Goal: Communication & Community: Answer question/provide support

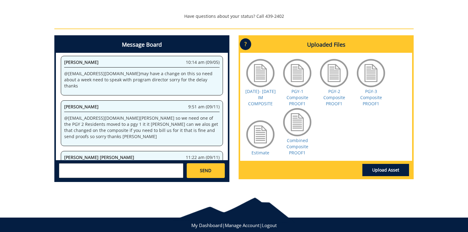
scroll to position [260, 0]
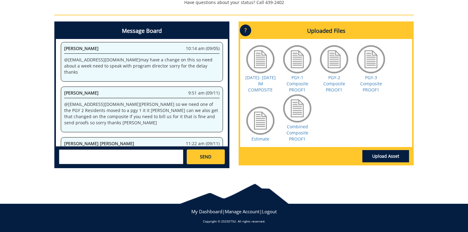
click at [71, 154] on textarea at bounding box center [121, 157] width 124 height 15
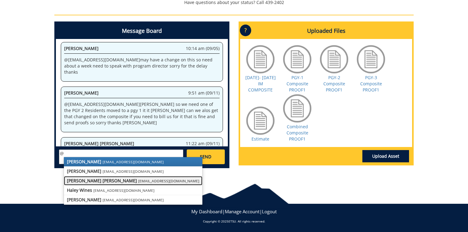
click at [90, 182] on strong "[PERSON_NAME] [PERSON_NAME]" at bounding box center [102, 181] width 70 height 6
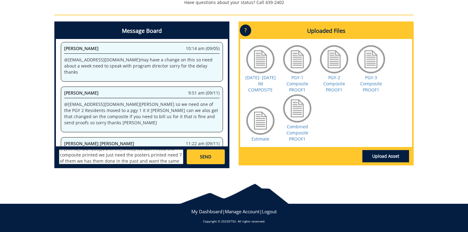
scroll to position [11, 0]
type textarea "@[EMAIL_ADDRESS][DOMAIN_NAME] we don't need the composite printed we just need …"
click at [214, 157] on link "SEND" at bounding box center [206, 157] width 38 height 15
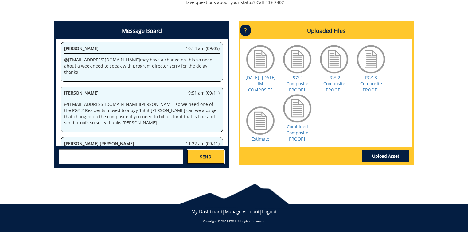
scroll to position [0, 0]
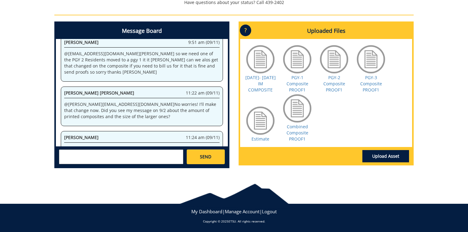
click at [299, 112] on div at bounding box center [297, 108] width 31 height 31
click at [294, 135] on link "Combined Composite PROOF1" at bounding box center [298, 133] width 22 height 18
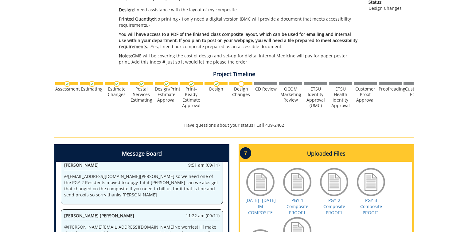
scroll to position [161, 0]
